Goal: Transaction & Acquisition: Subscribe to service/newsletter

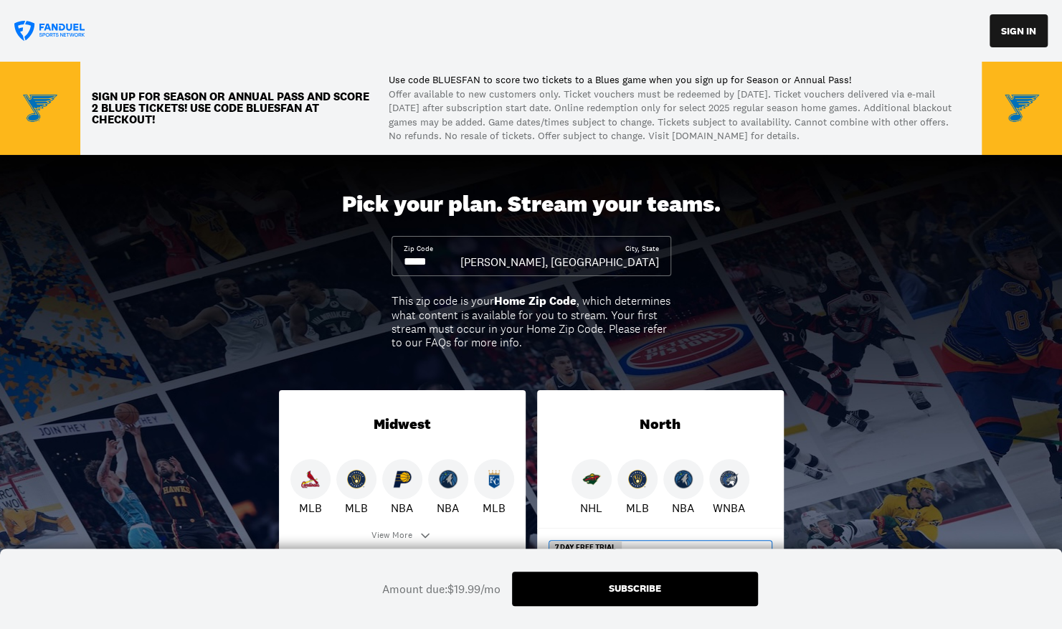
click at [35, 37] on icon at bounding box center [50, 31] width 72 height 21
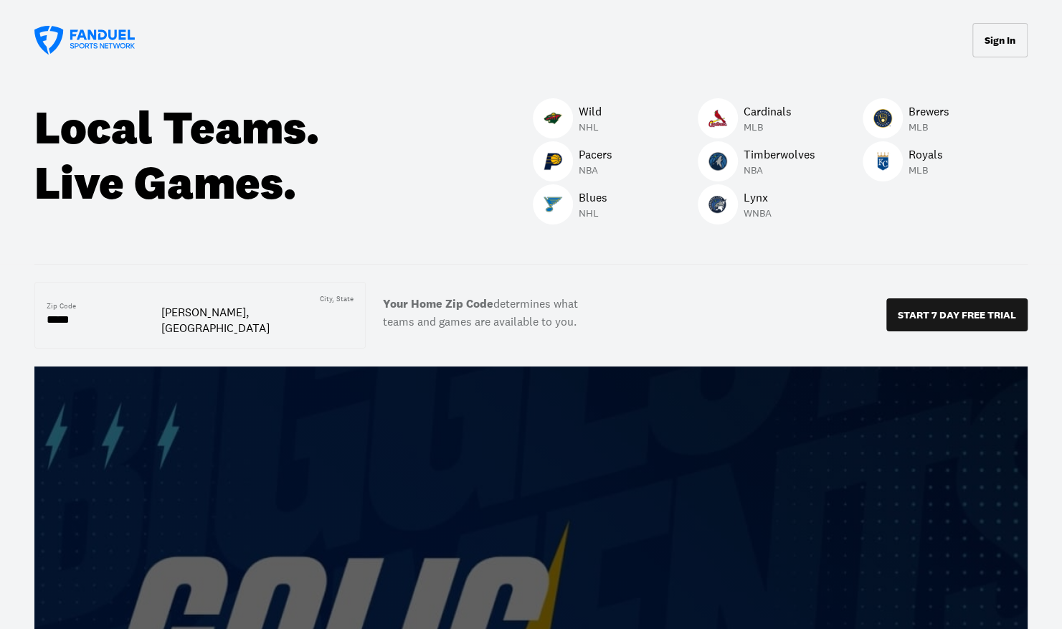
click at [763, 156] on p "Timberwolves" at bounding box center [779, 154] width 72 height 17
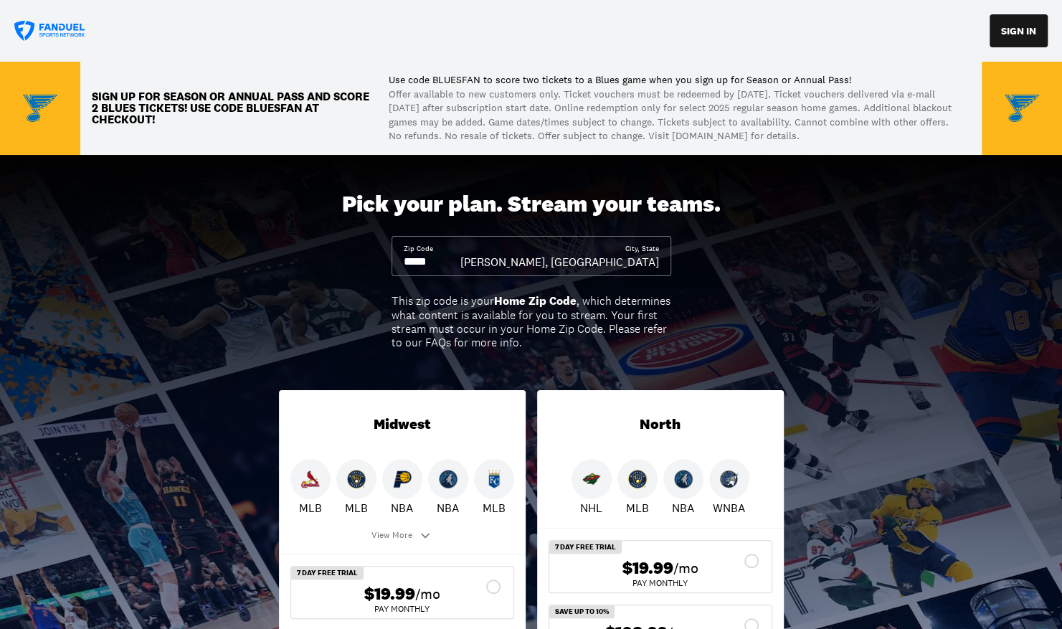
click at [81, 34] on icon at bounding box center [50, 31] width 72 height 21
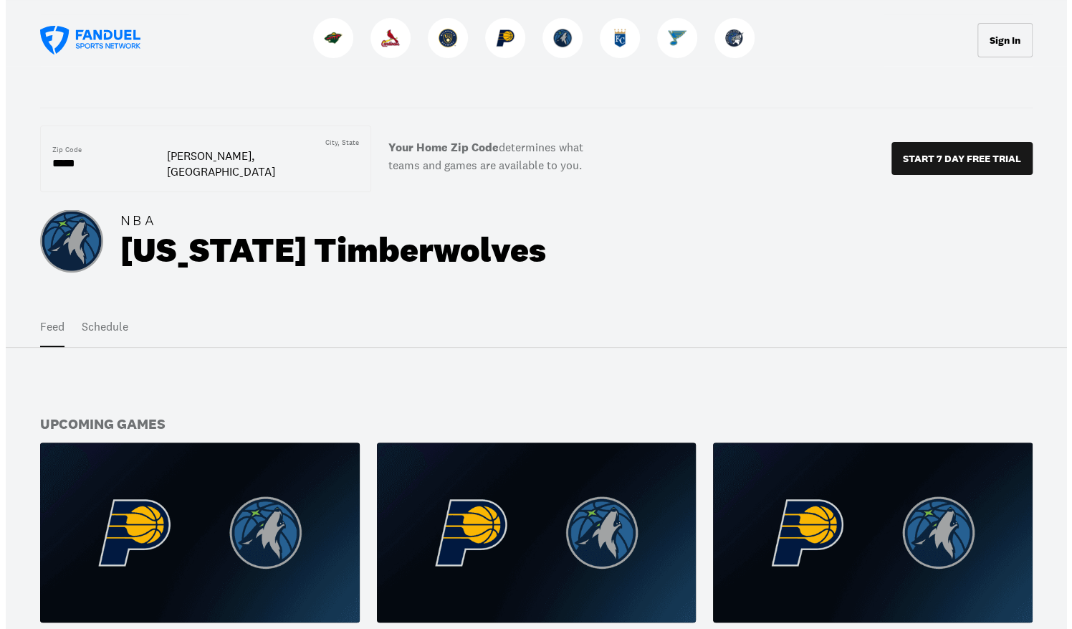
scroll to position [158, 0]
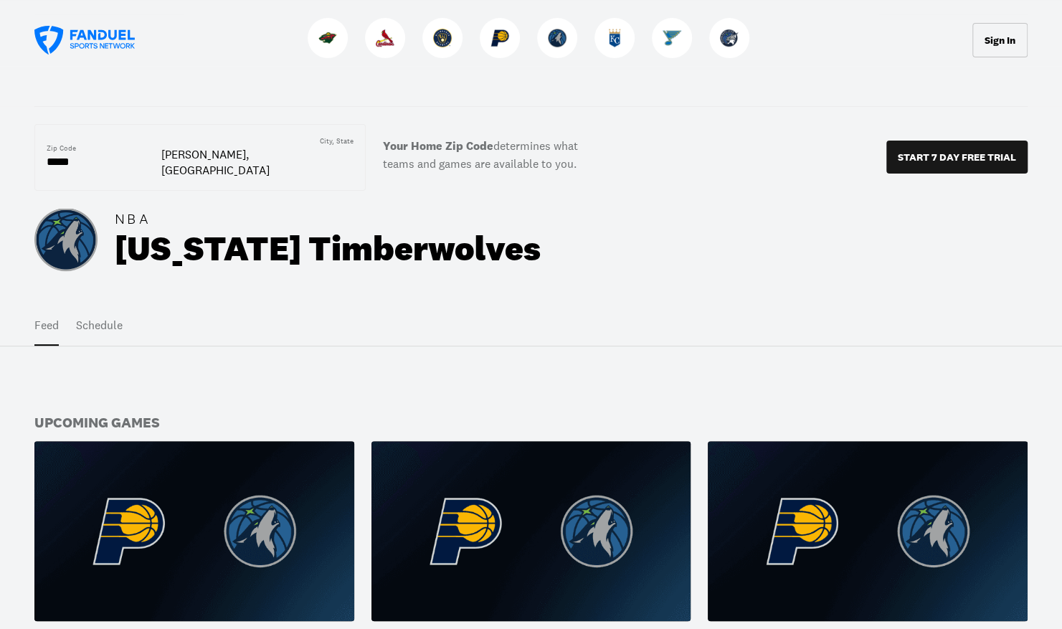
click at [247, 547] on img at bounding box center [194, 531] width 320 height 180
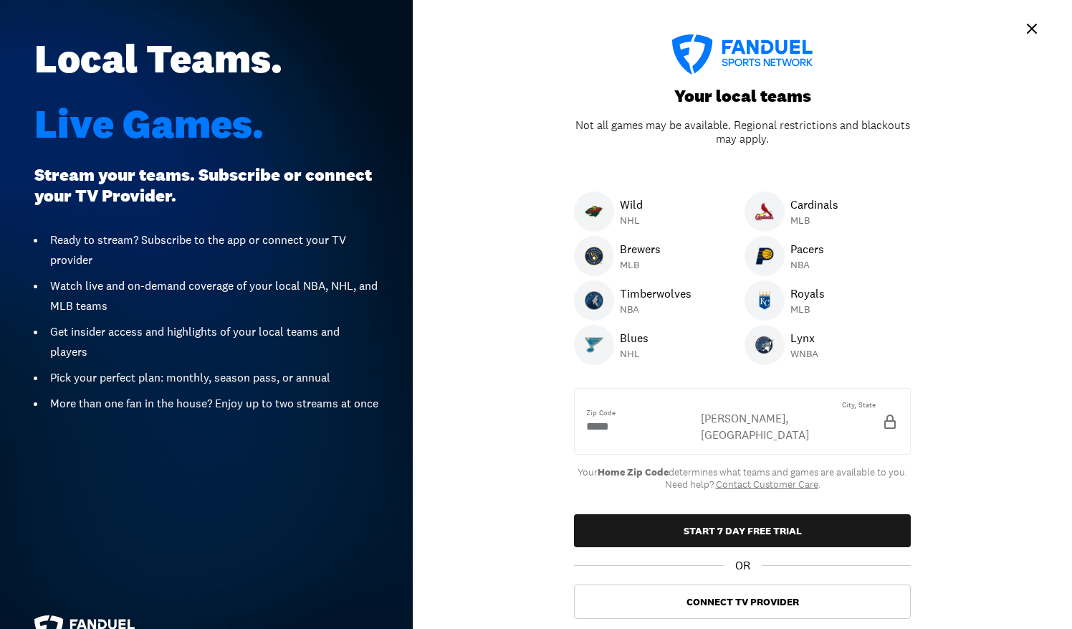
scroll to position [32, 0]
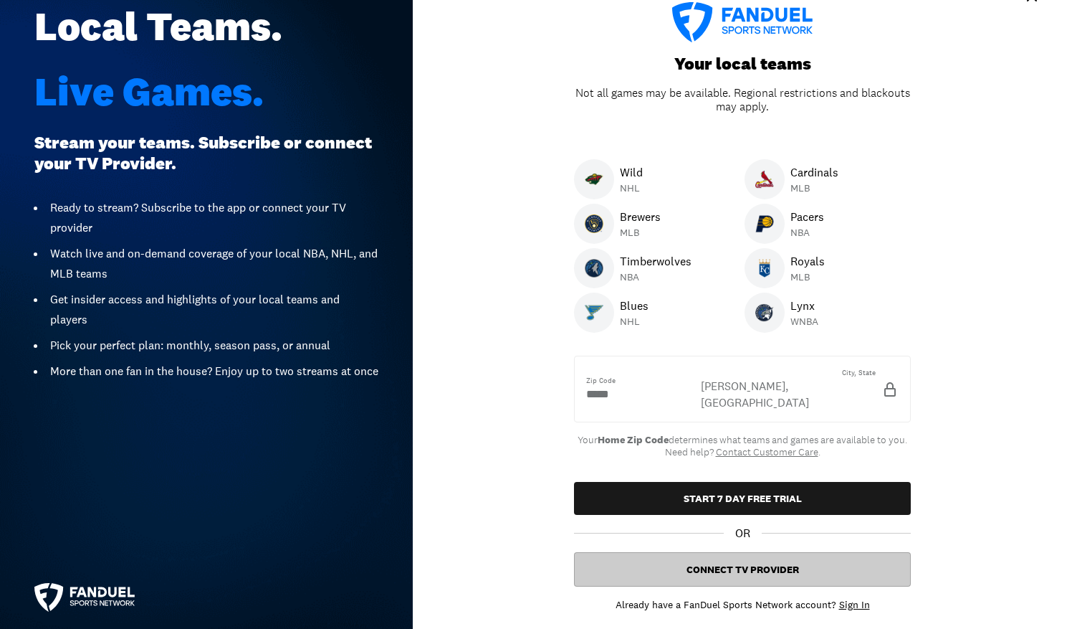
click at [712, 553] on button "Connect TV Provider" at bounding box center [742, 569] width 337 height 34
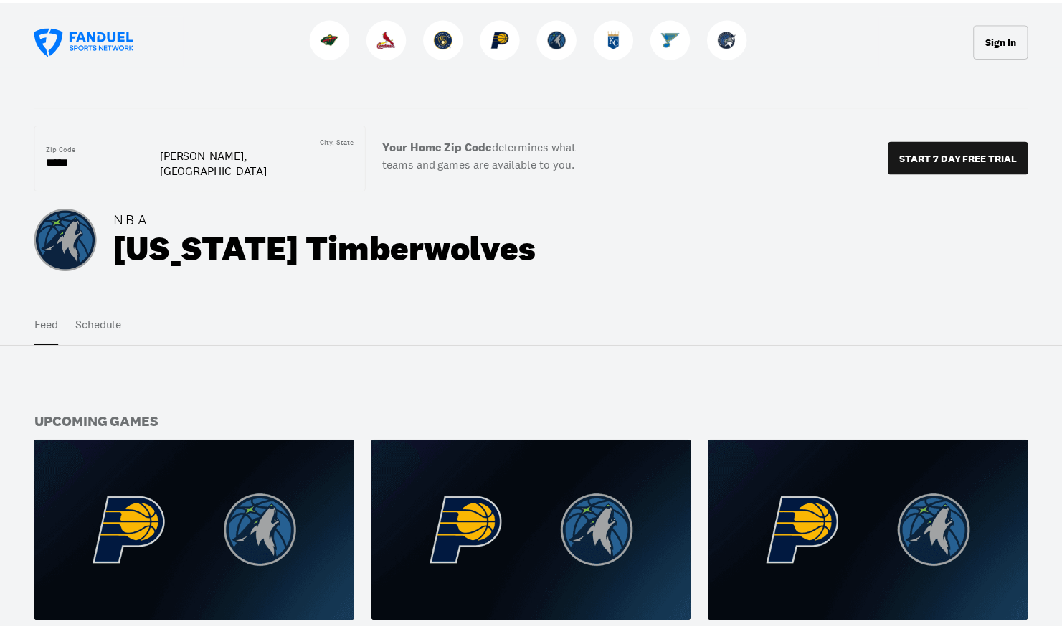
scroll to position [181, 0]
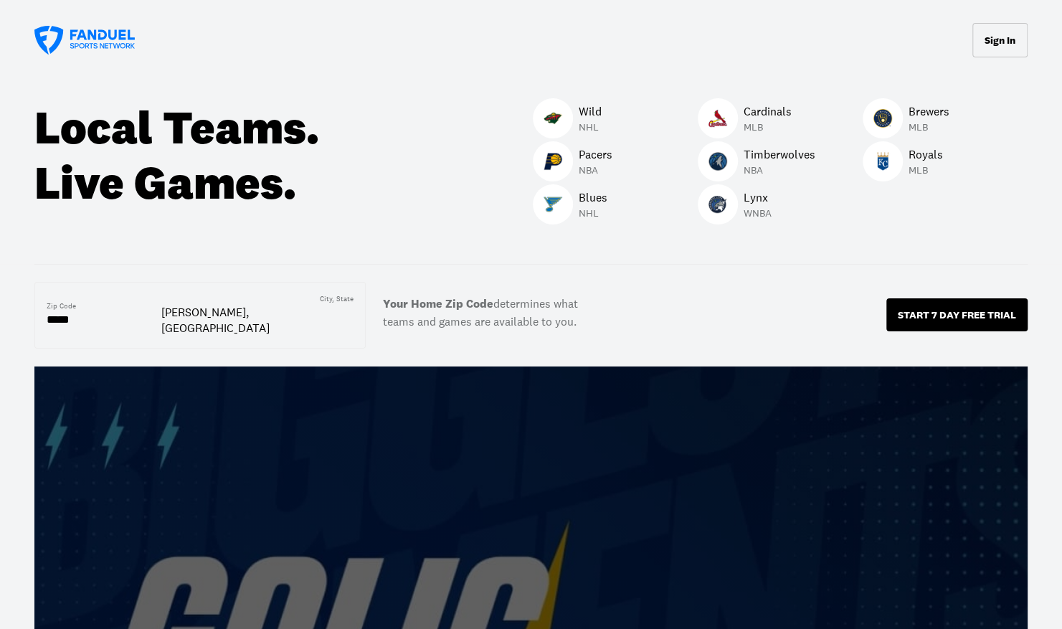
click at [926, 310] on p "START 7 DAY FREE TRIAL" at bounding box center [957, 315] width 118 height 10
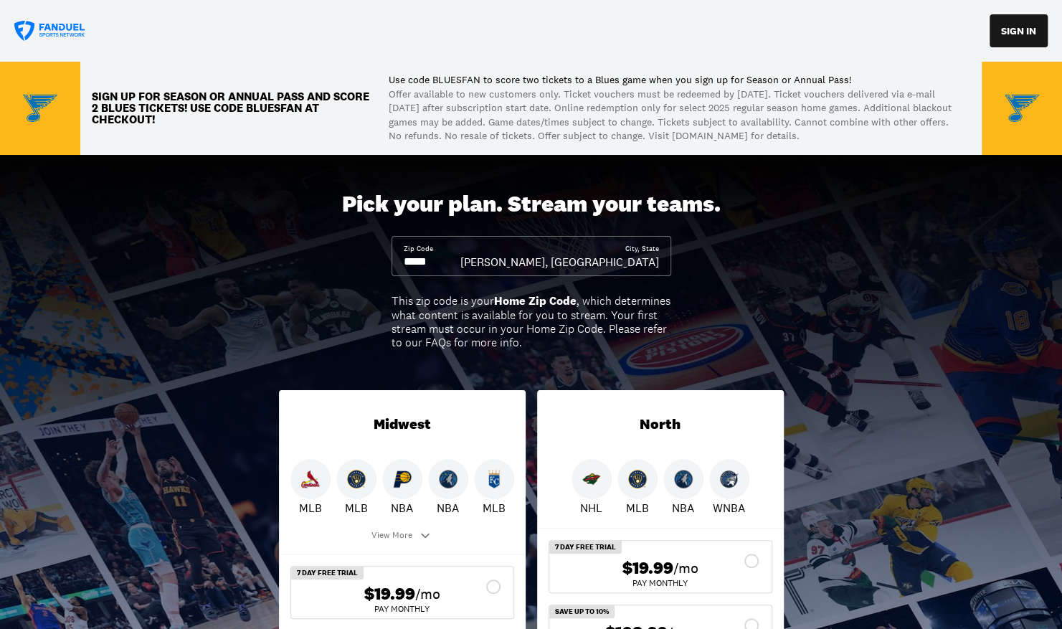
scroll to position [247, 0]
